Goal: Check status: Check status

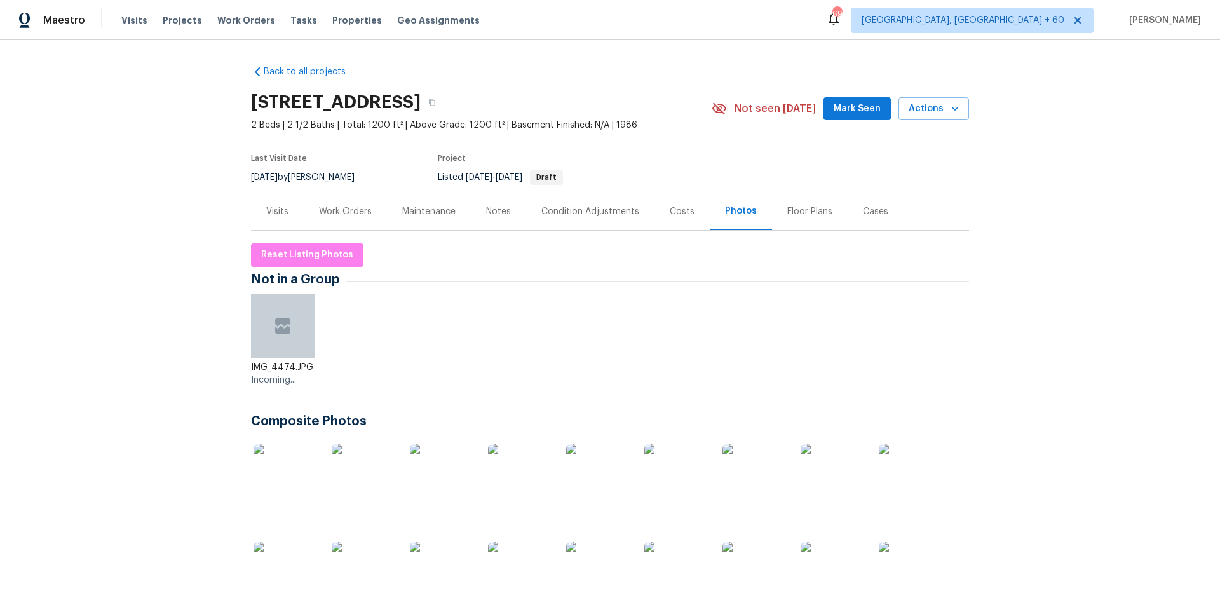
scroll to position [53, 0]
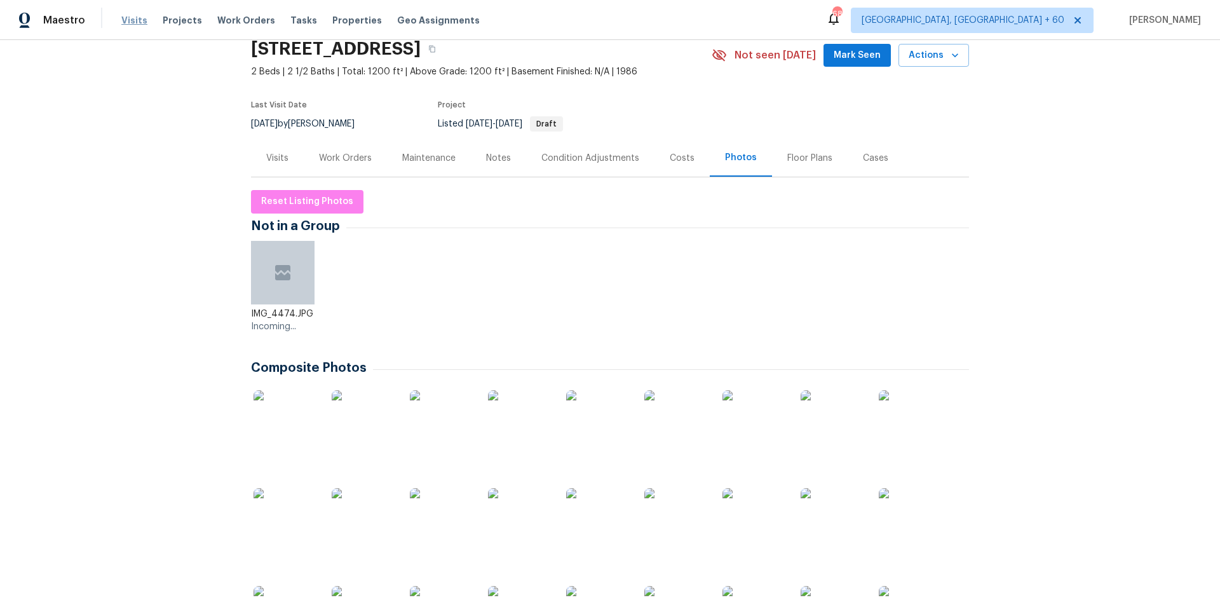
click at [134, 20] on span "Visits" at bounding box center [134, 20] width 26 height 13
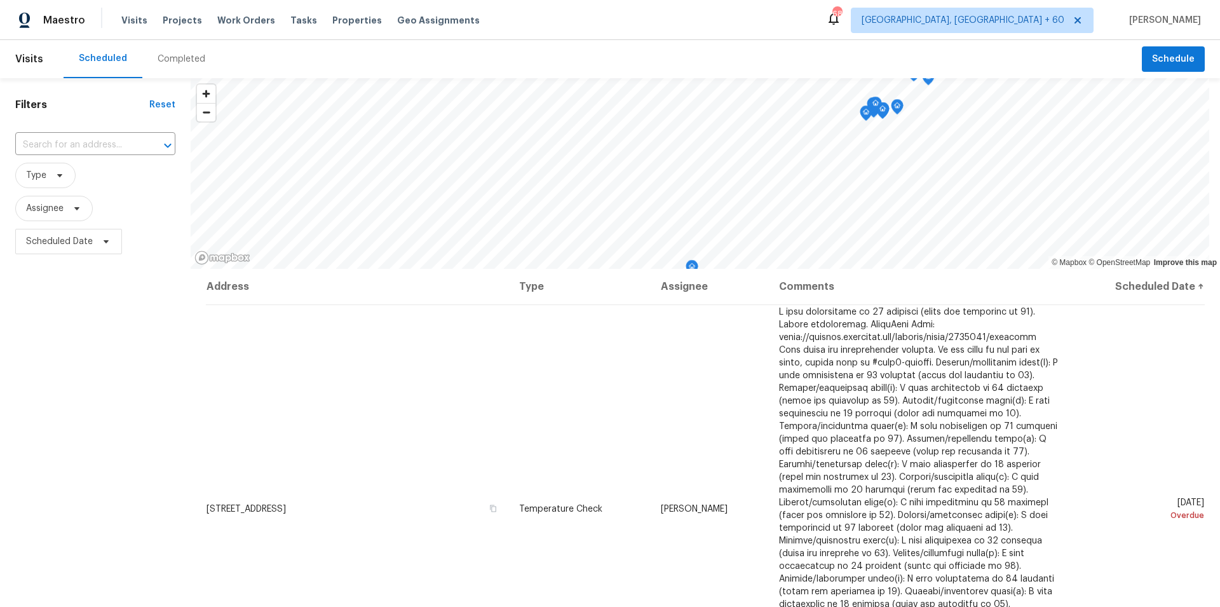
click at [165, 62] on div "Completed" at bounding box center [182, 59] width 48 height 13
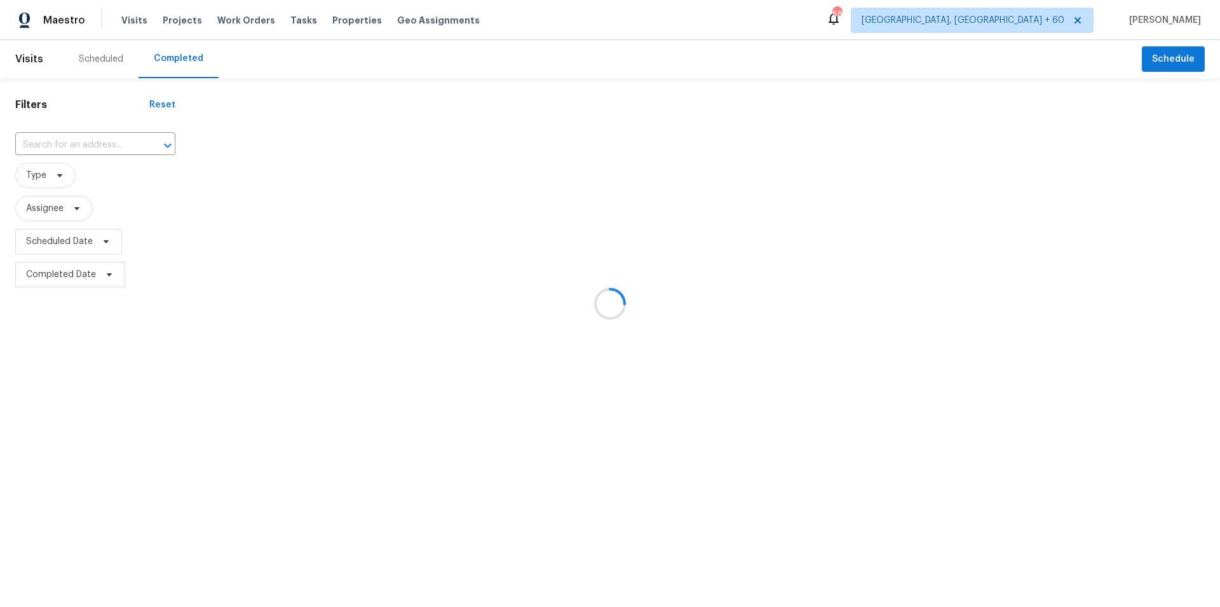
click at [69, 145] on div at bounding box center [610, 303] width 1220 height 607
click at [88, 144] on div at bounding box center [610, 303] width 1220 height 607
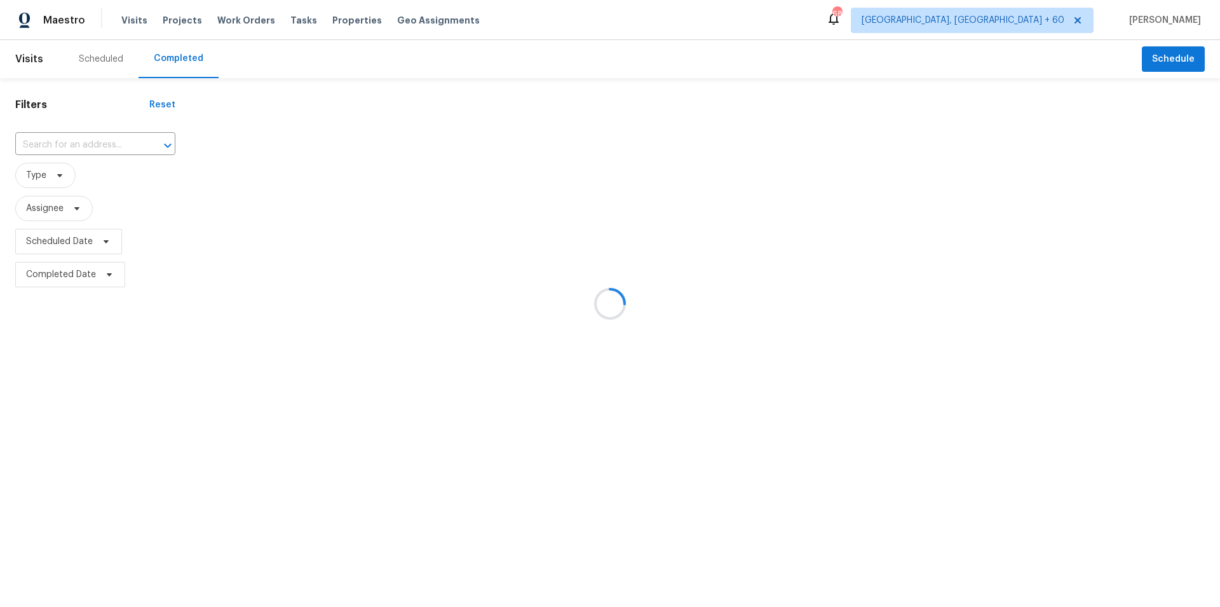
click at [46, 143] on div at bounding box center [610, 303] width 1220 height 607
click at [99, 142] on div at bounding box center [610, 303] width 1220 height 607
